Goal: Task Accomplishment & Management: Manage account settings

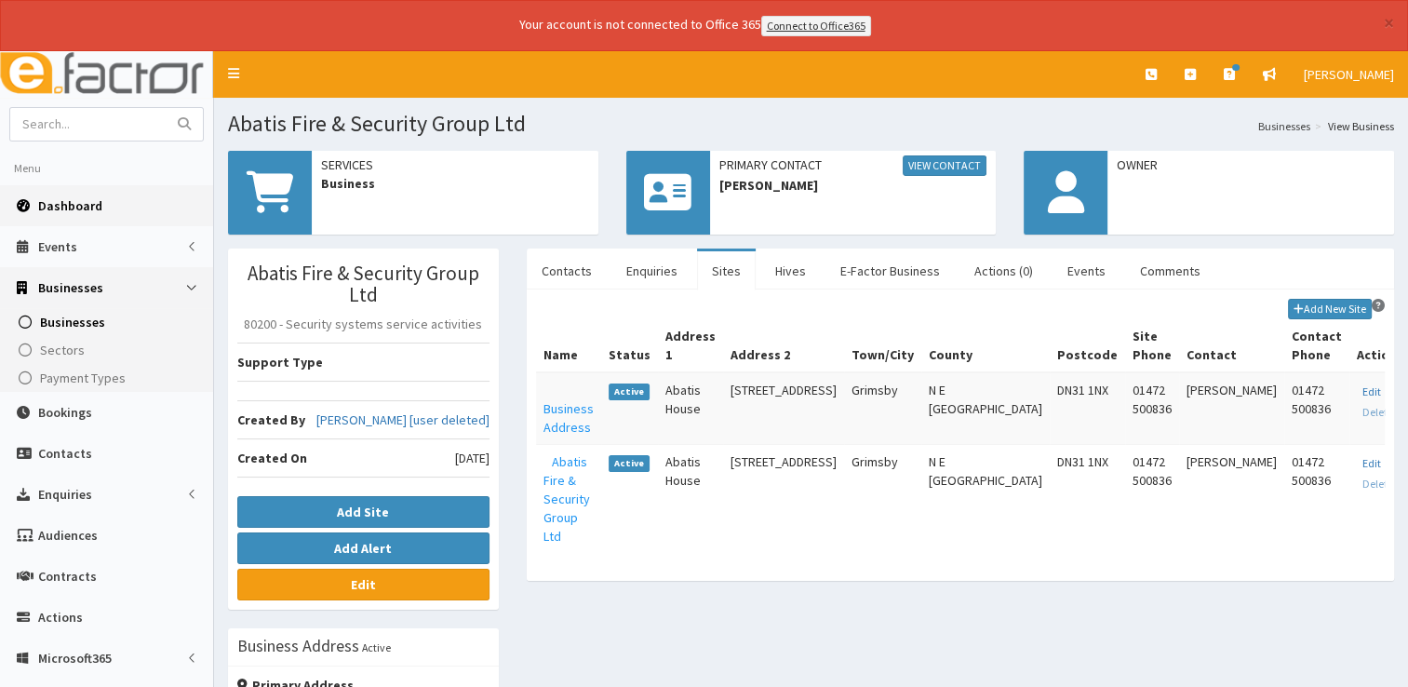
click at [46, 197] on span "Dashboard" at bounding box center [70, 205] width 64 height 17
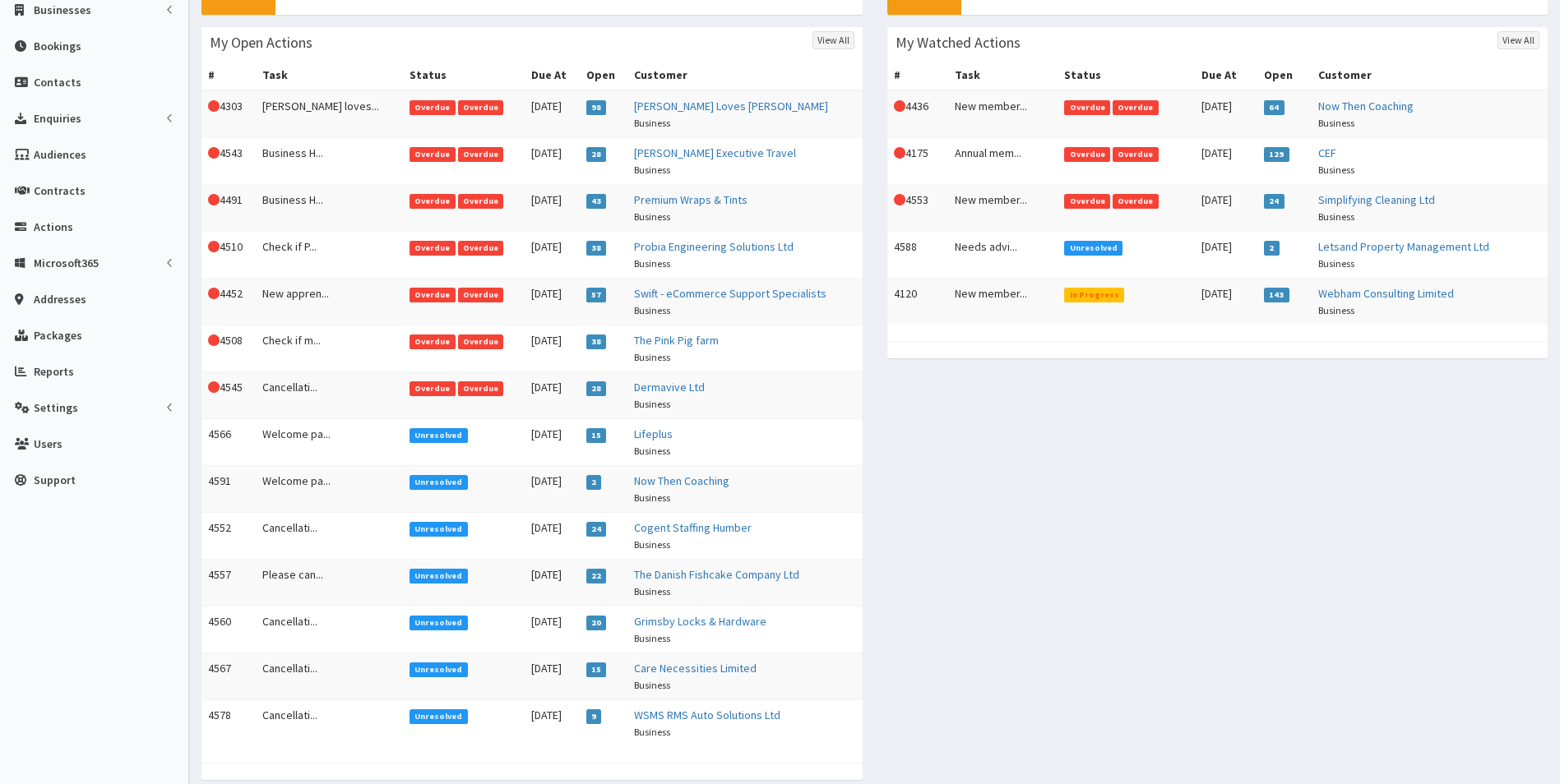
scroll to position [246, 0]
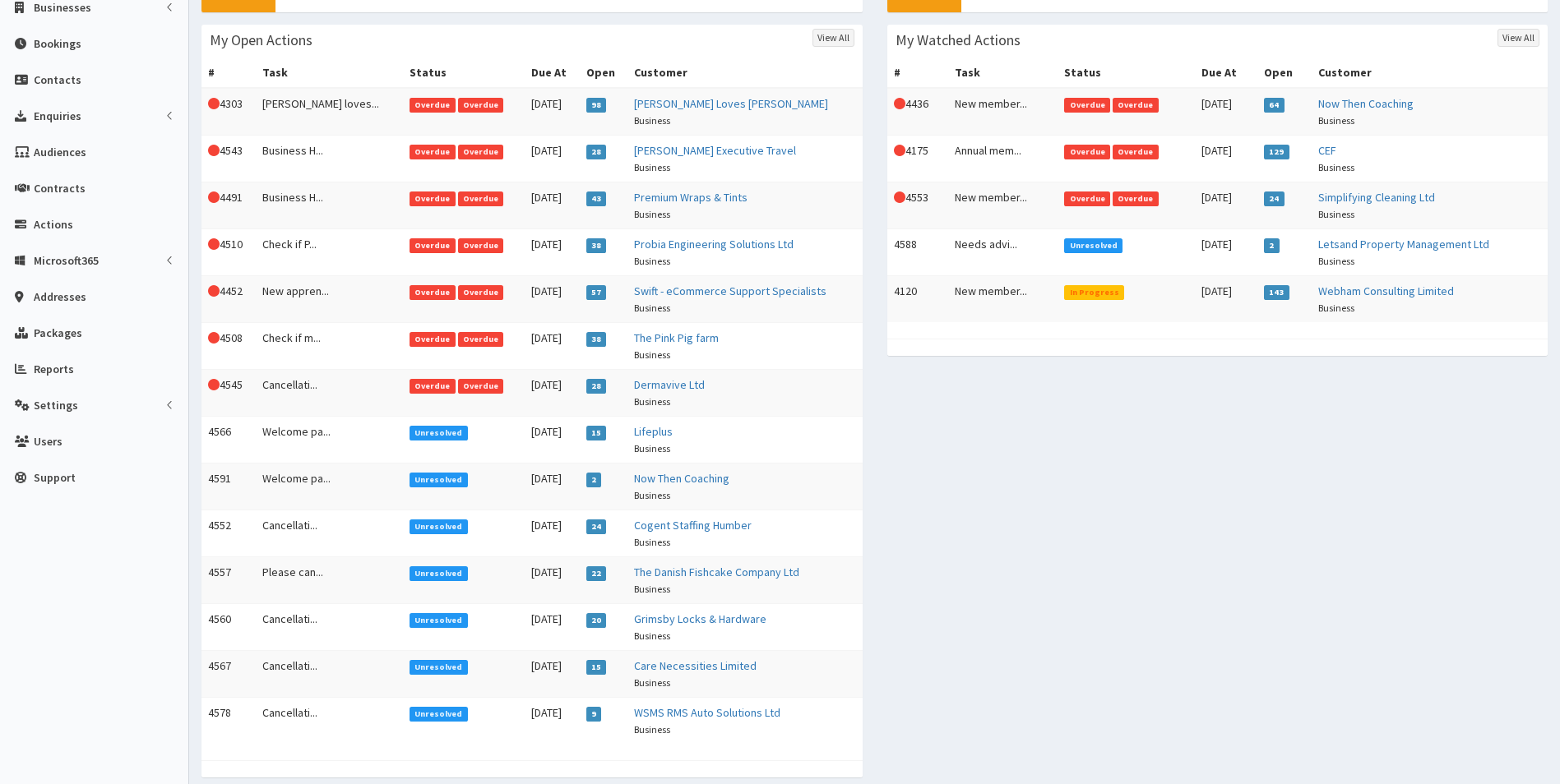
click at [410, 381] on span "Overdue" at bounding box center [433, 386] width 46 height 15
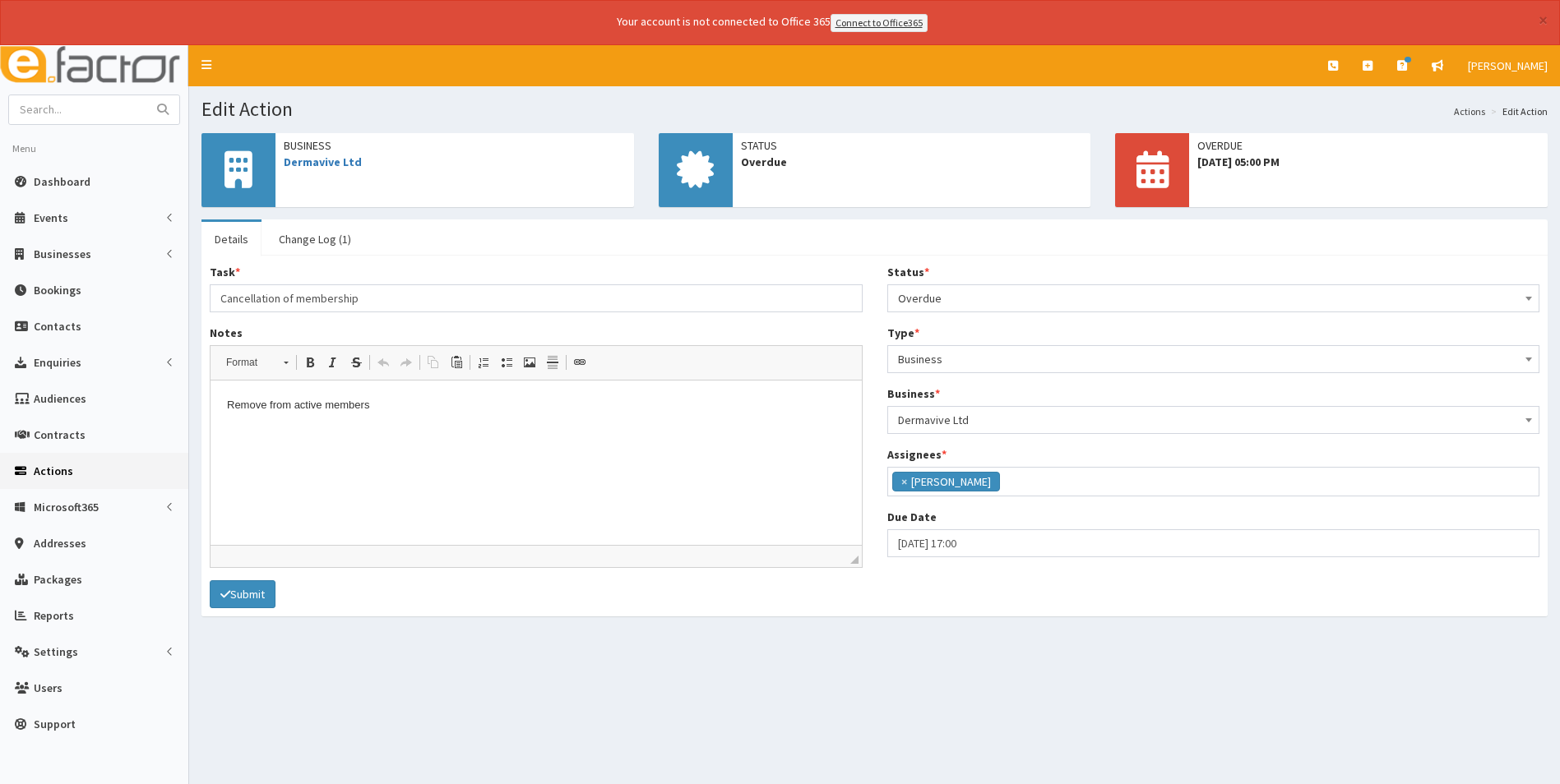
scroll to position [120, 0]
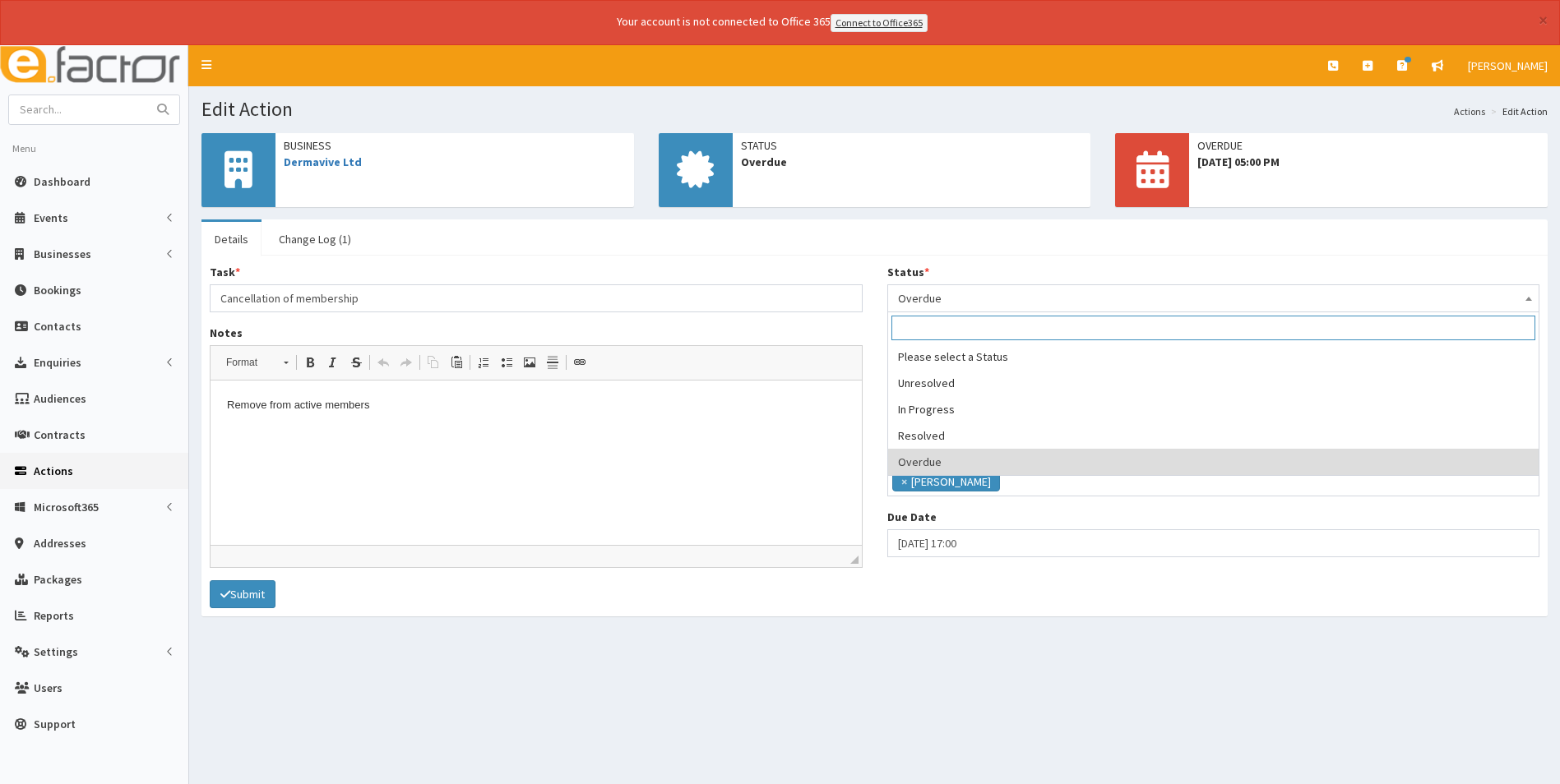
click at [1008, 298] on span "Overdue" at bounding box center [1214, 298] width 632 height 23
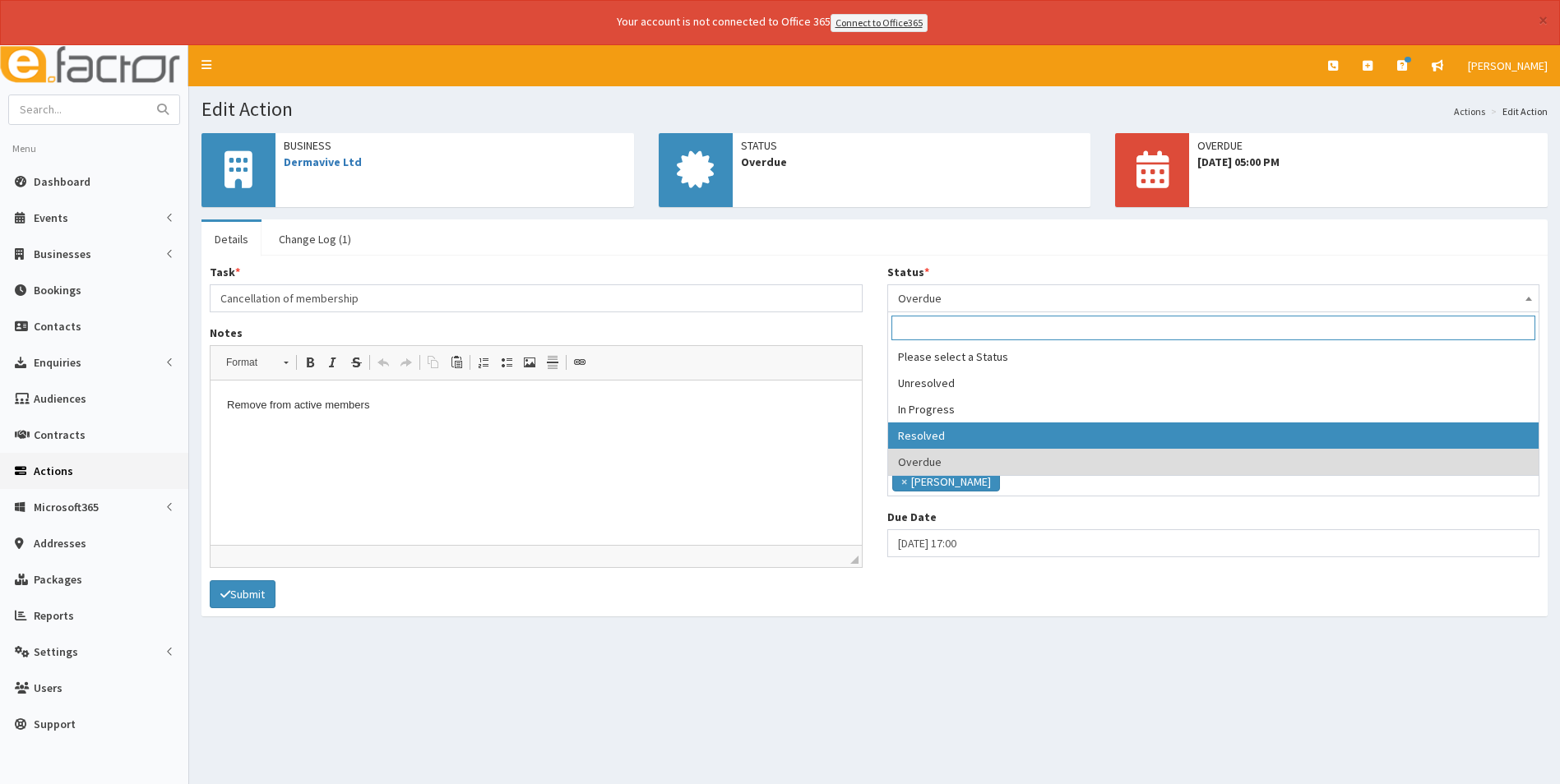
select select "3"
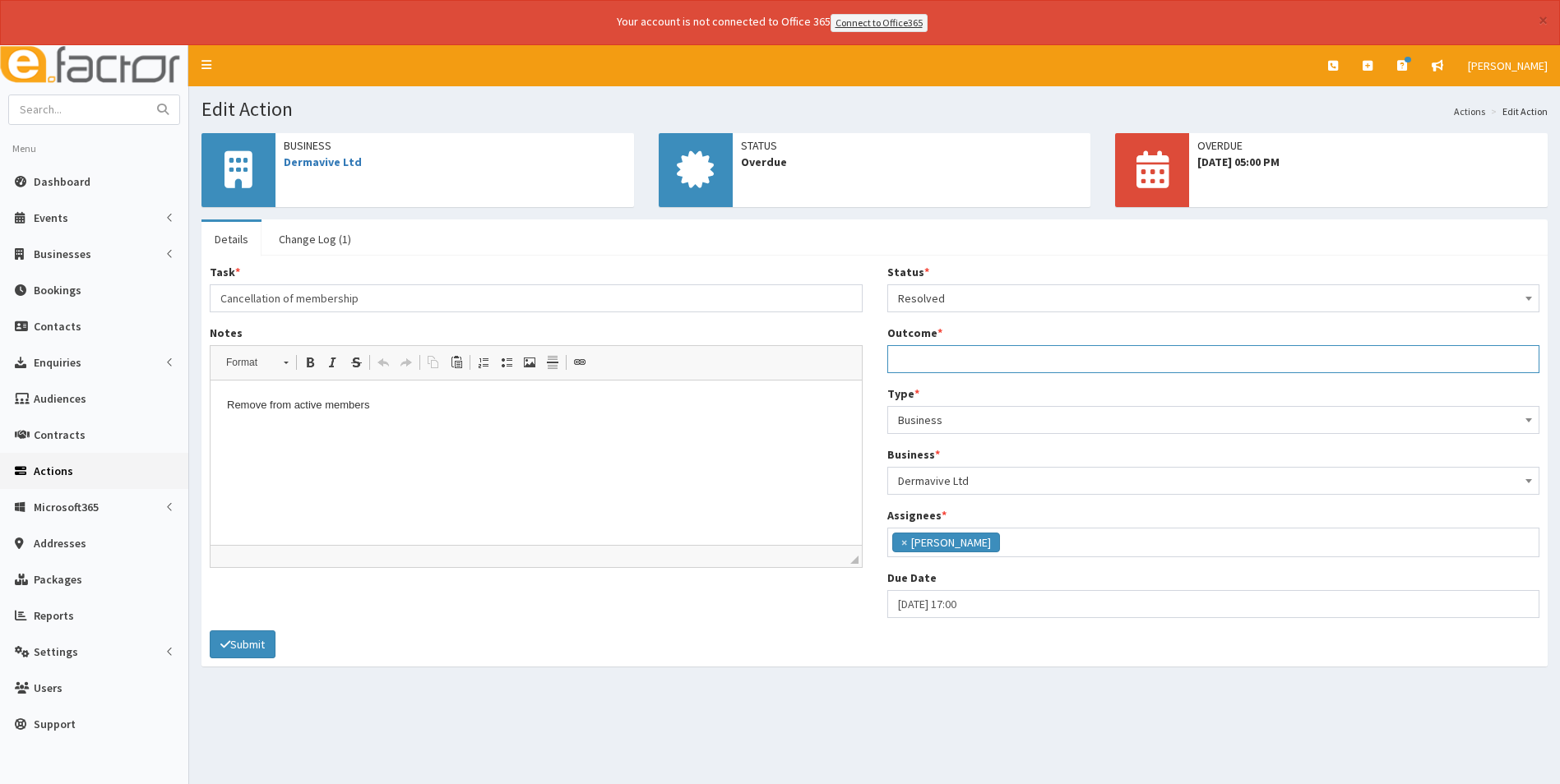
click at [949, 355] on input "Outcome *" at bounding box center [1213, 359] width 653 height 28
type input "Membership cancelled and removed from active, associate and address membership …"
click at [252, 642] on button "Submit" at bounding box center [242, 645] width 65 height 28
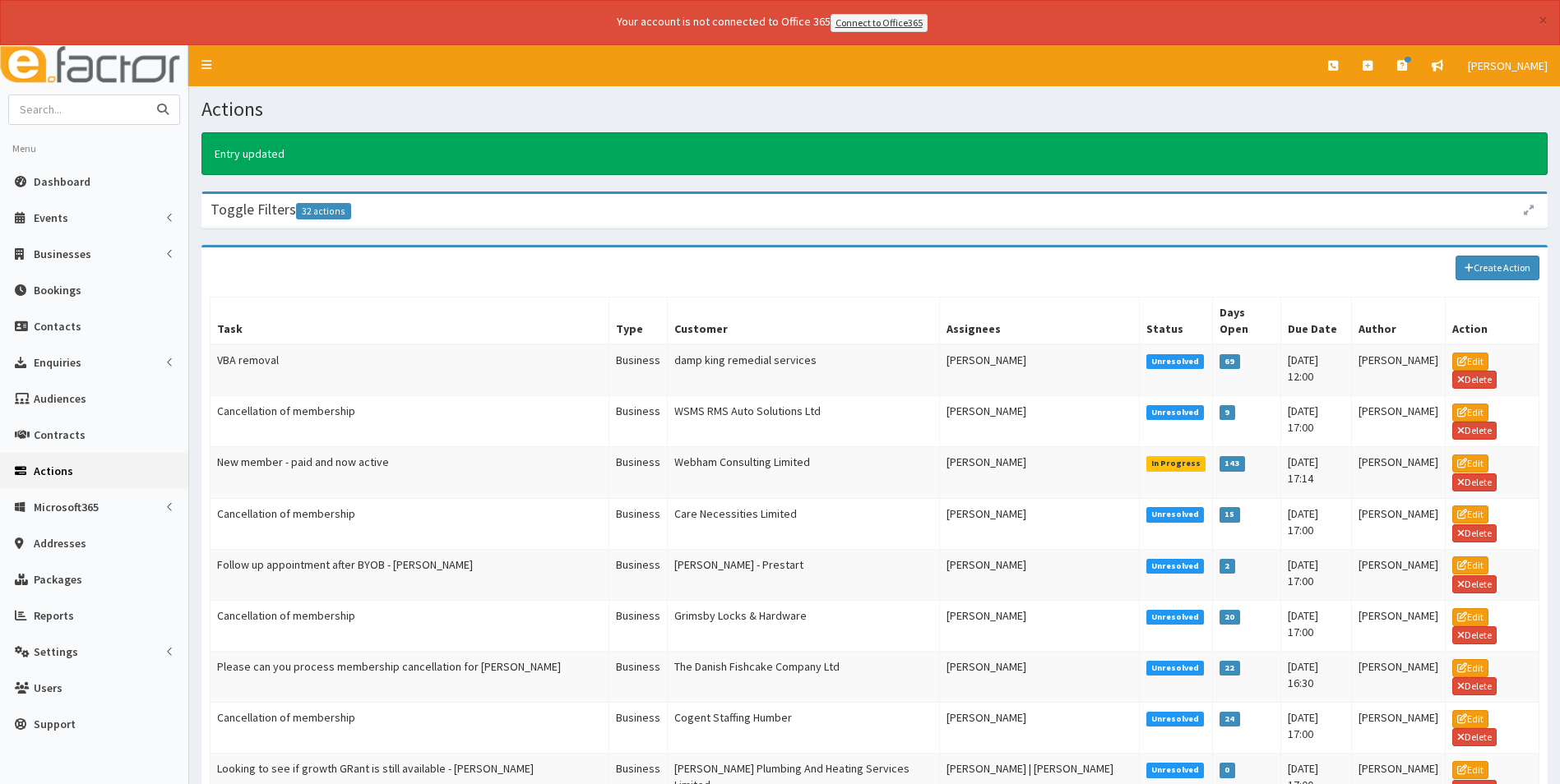
click at [102, 100] on input "text" at bounding box center [78, 109] width 138 height 29
type input "derm"
click at [147, 95] on button "submit" at bounding box center [163, 109] width 33 height 29
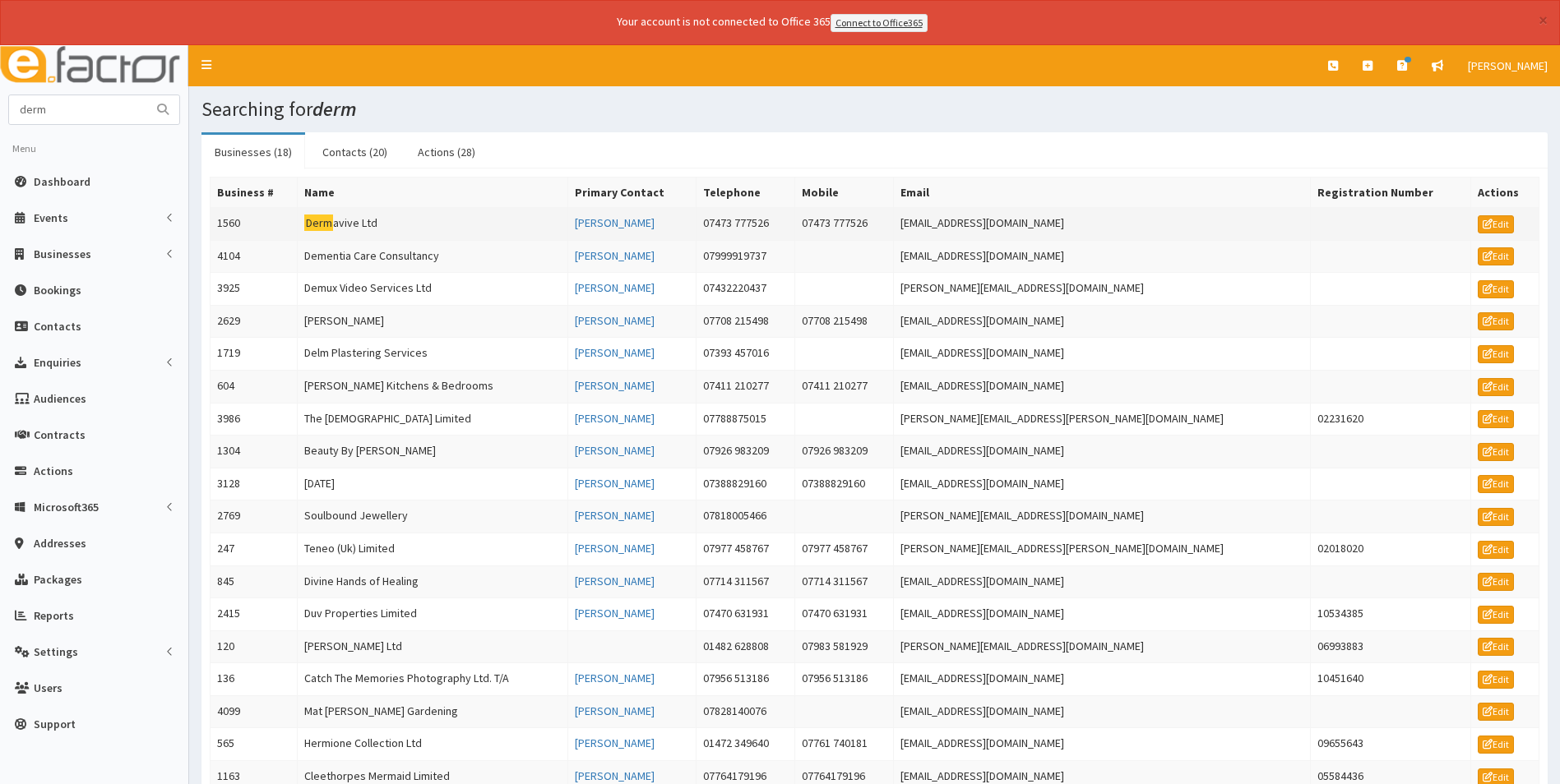
click at [364, 222] on td "Derm avive Ltd" at bounding box center [433, 223] width 270 height 33
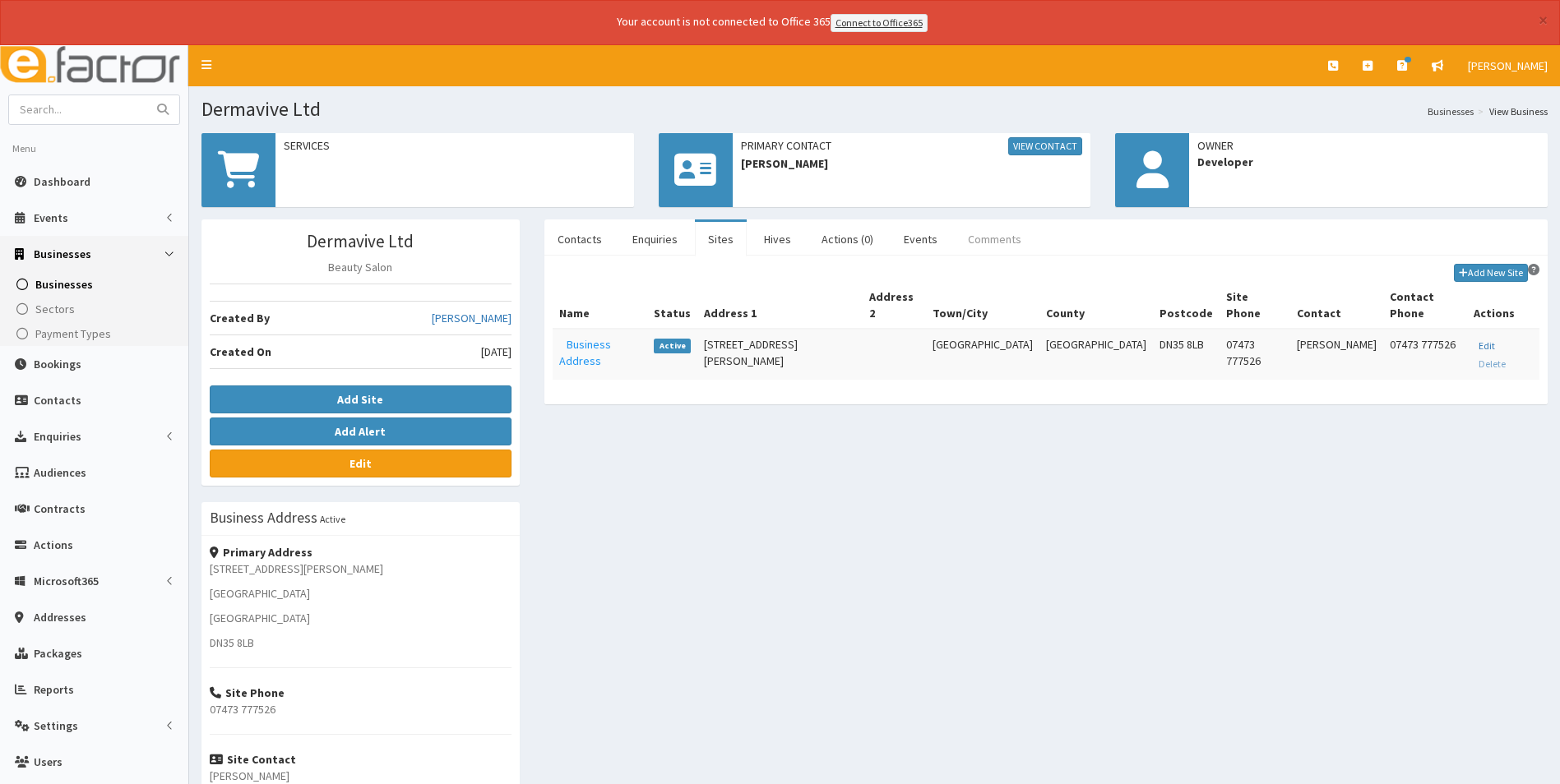
click at [1005, 235] on link "Comments" at bounding box center [995, 238] width 80 height 34
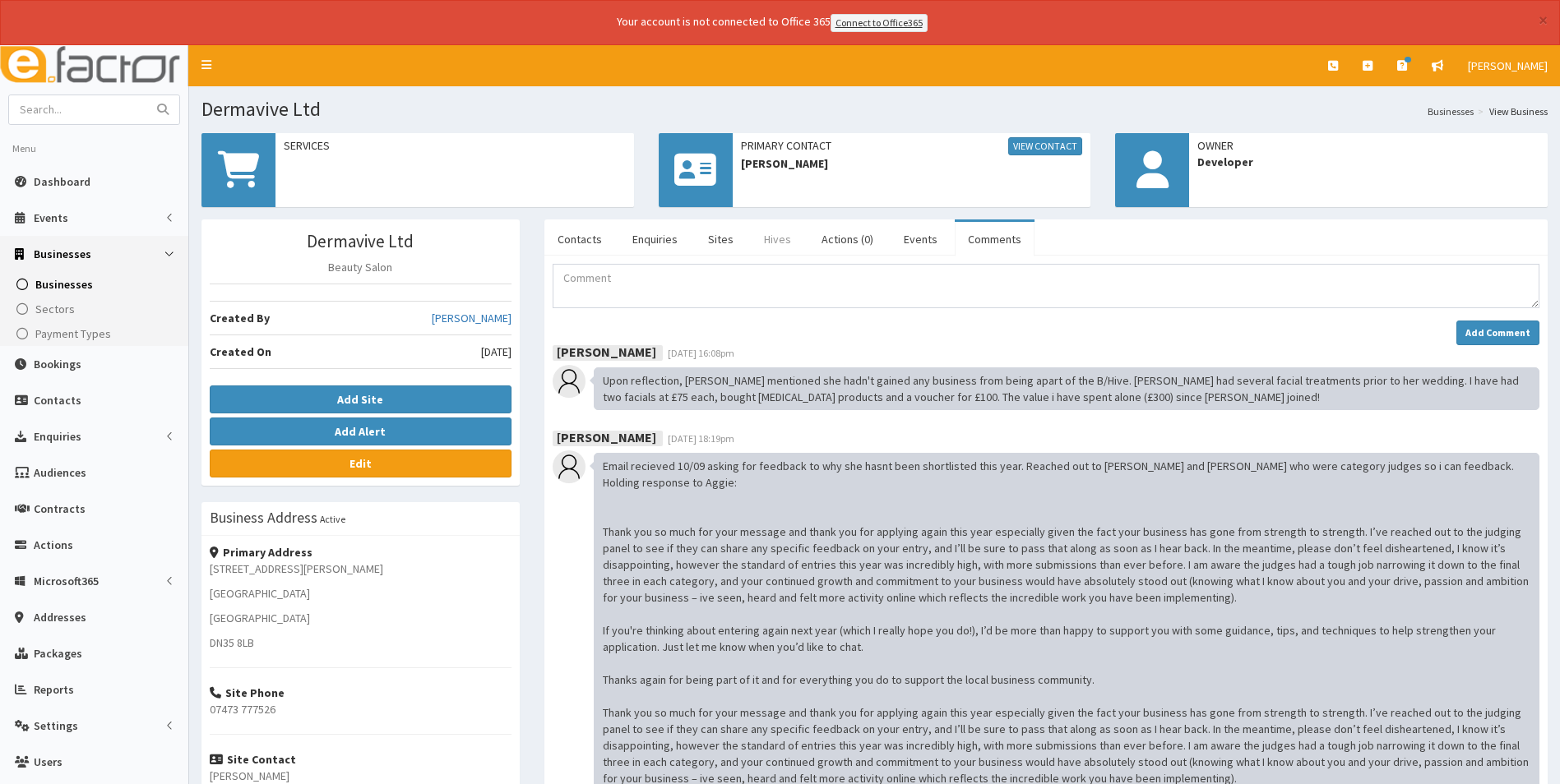
click at [784, 234] on link "Hives" at bounding box center [777, 238] width 54 height 34
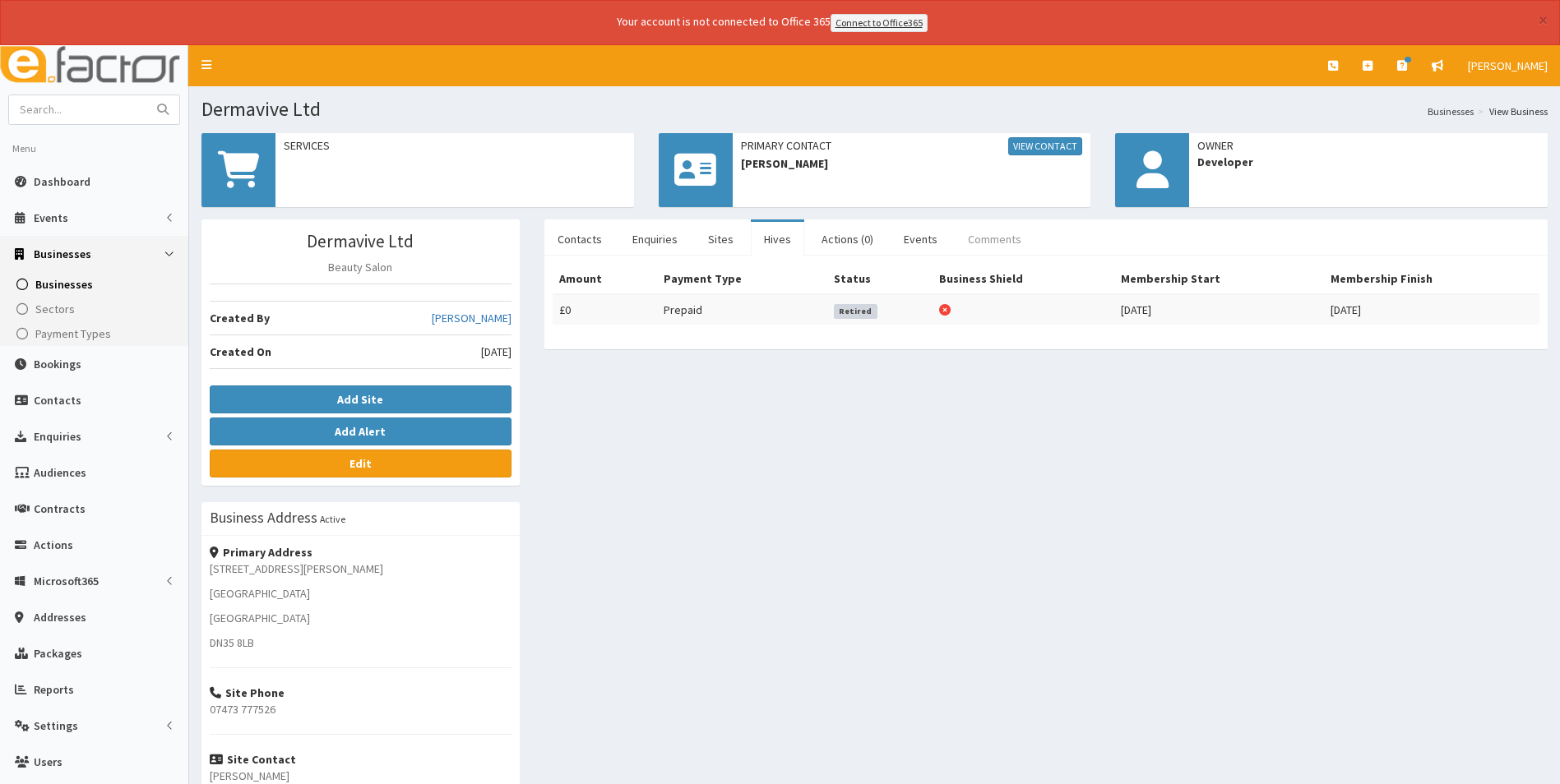
click at [981, 233] on link "Comments" at bounding box center [995, 238] width 80 height 34
